Goal: Find contact information

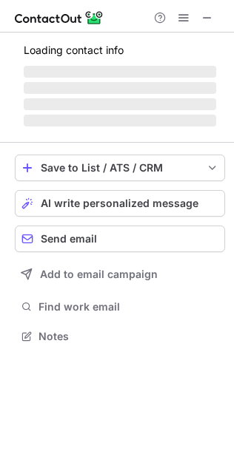
scroll to position [7, 7]
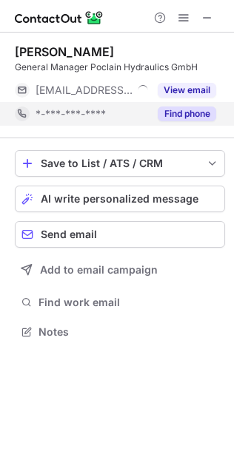
click at [192, 113] on button "Find phone" at bounding box center [187, 114] width 58 height 15
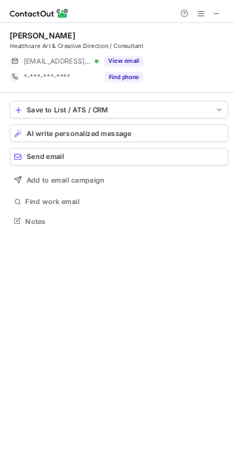
scroll to position [323, 234]
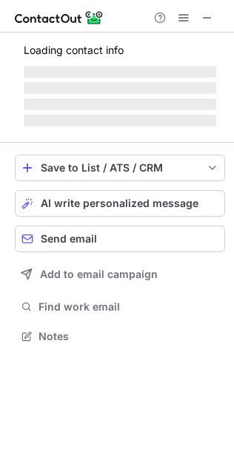
scroll to position [358, 234]
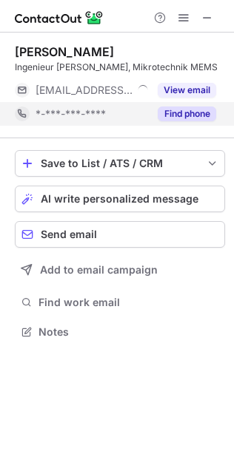
click at [176, 108] on button "Find phone" at bounding box center [187, 114] width 58 height 15
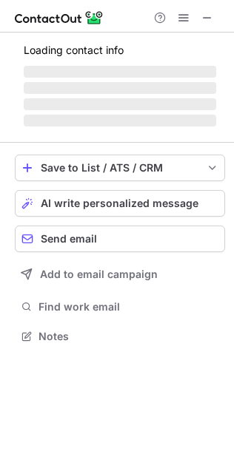
scroll to position [336, 234]
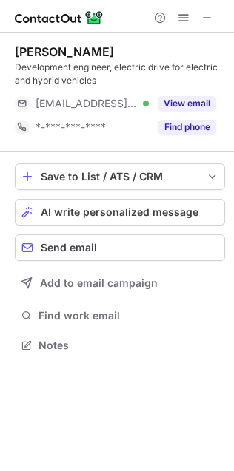
click at [192, 139] on div "Yann Trémaudant Development engineer, electric drive for electric and hybrid ve…" at bounding box center [120, 92] width 210 height 119
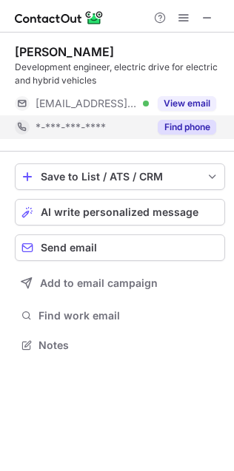
click at [195, 127] on button "Find phone" at bounding box center [187, 127] width 58 height 15
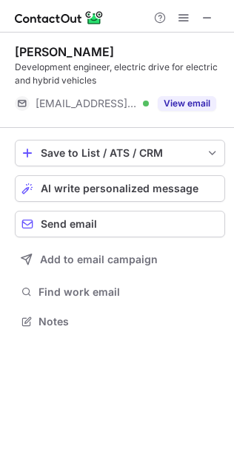
scroll to position [7, 7]
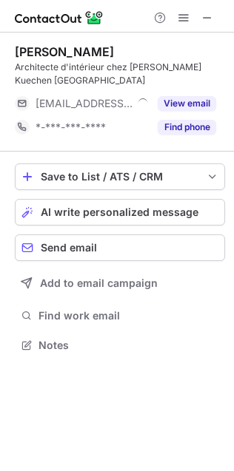
scroll to position [336, 234]
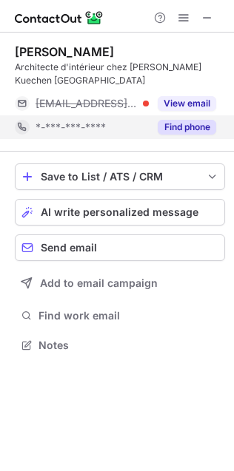
click at [206, 135] on div "Find phone" at bounding box center [182, 127] width 67 height 24
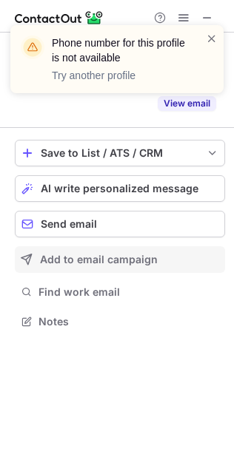
scroll to position [287, 234]
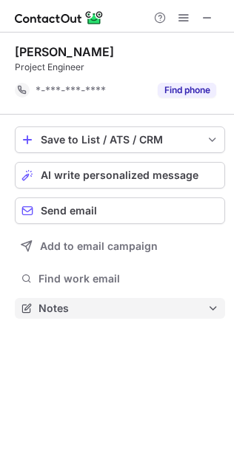
scroll to position [7, 7]
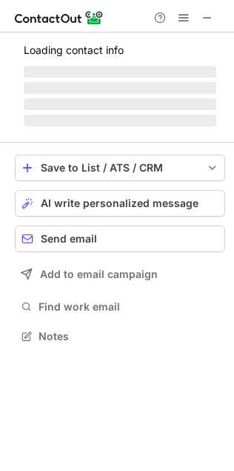
scroll to position [7, 7]
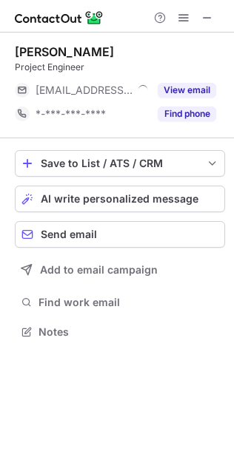
click at [189, 122] on div "Find phone" at bounding box center [182, 114] width 67 height 24
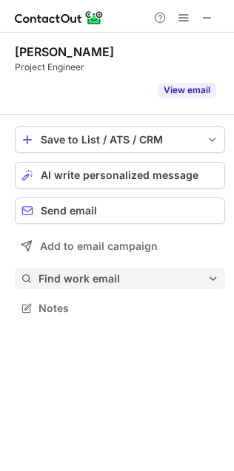
scroll to position [274, 234]
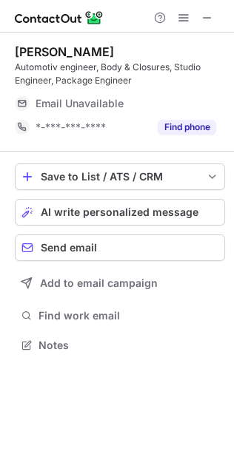
scroll to position [336, 234]
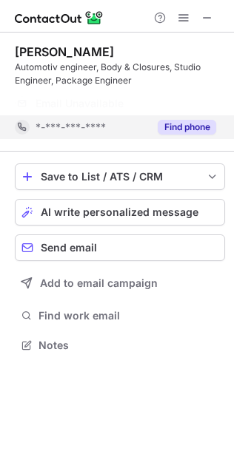
click at [204, 131] on button "Find phone" at bounding box center [187, 127] width 58 height 15
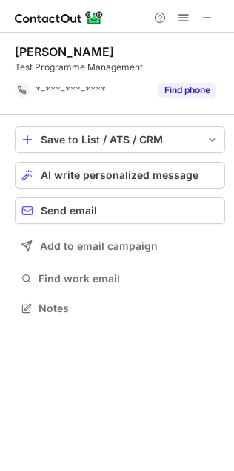
scroll to position [7, 7]
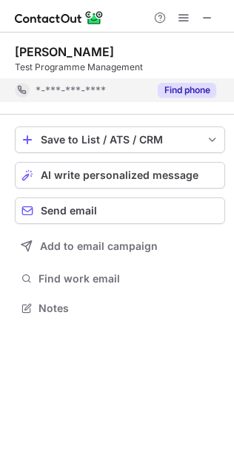
click at [200, 100] on div "Find phone" at bounding box center [182, 90] width 67 height 24
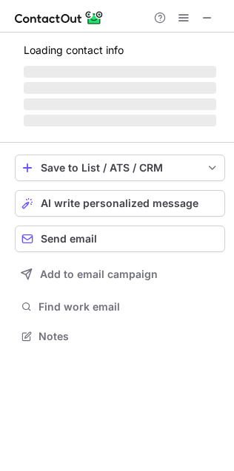
scroll to position [336, 234]
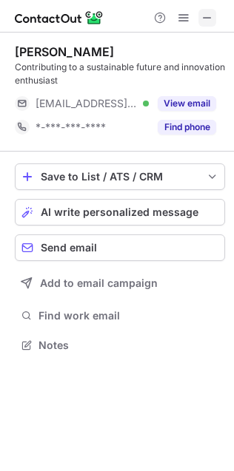
click at [212, 24] on span at bounding box center [207, 18] width 12 height 12
click at [211, 19] on span at bounding box center [207, 18] width 12 height 12
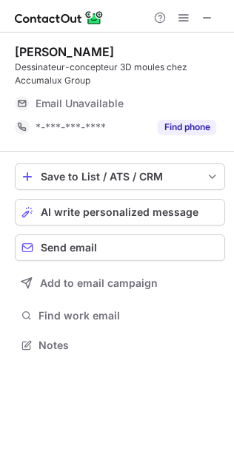
scroll to position [336, 234]
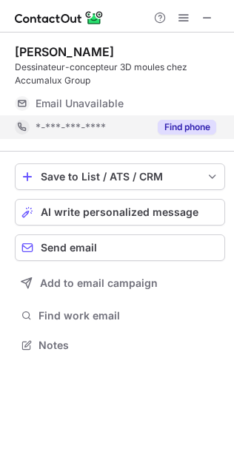
click at [196, 124] on button "Find phone" at bounding box center [187, 127] width 58 height 15
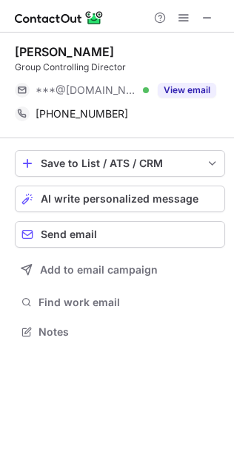
scroll to position [323, 234]
click at [209, 16] on span at bounding box center [207, 18] width 12 height 12
